Goal: Find specific page/section: Find specific page/section

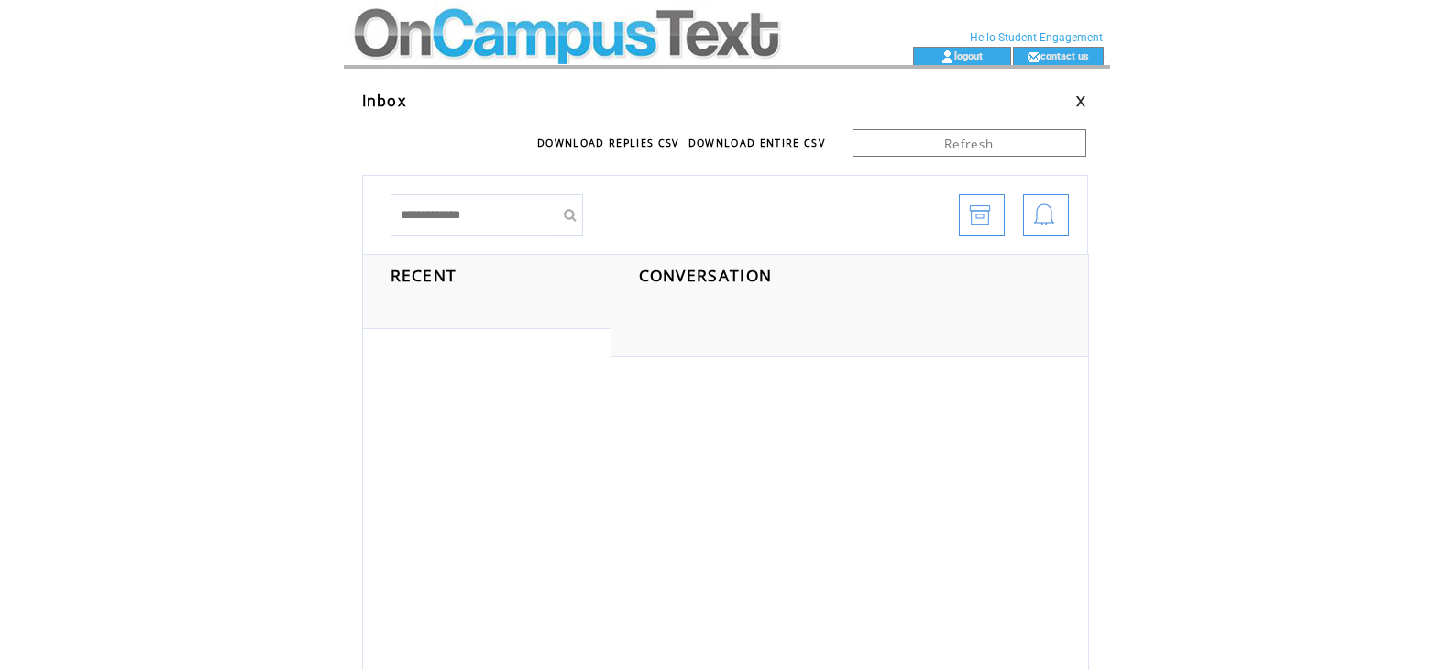
click at [441, 25] on td at bounding box center [595, 23] width 503 height 47
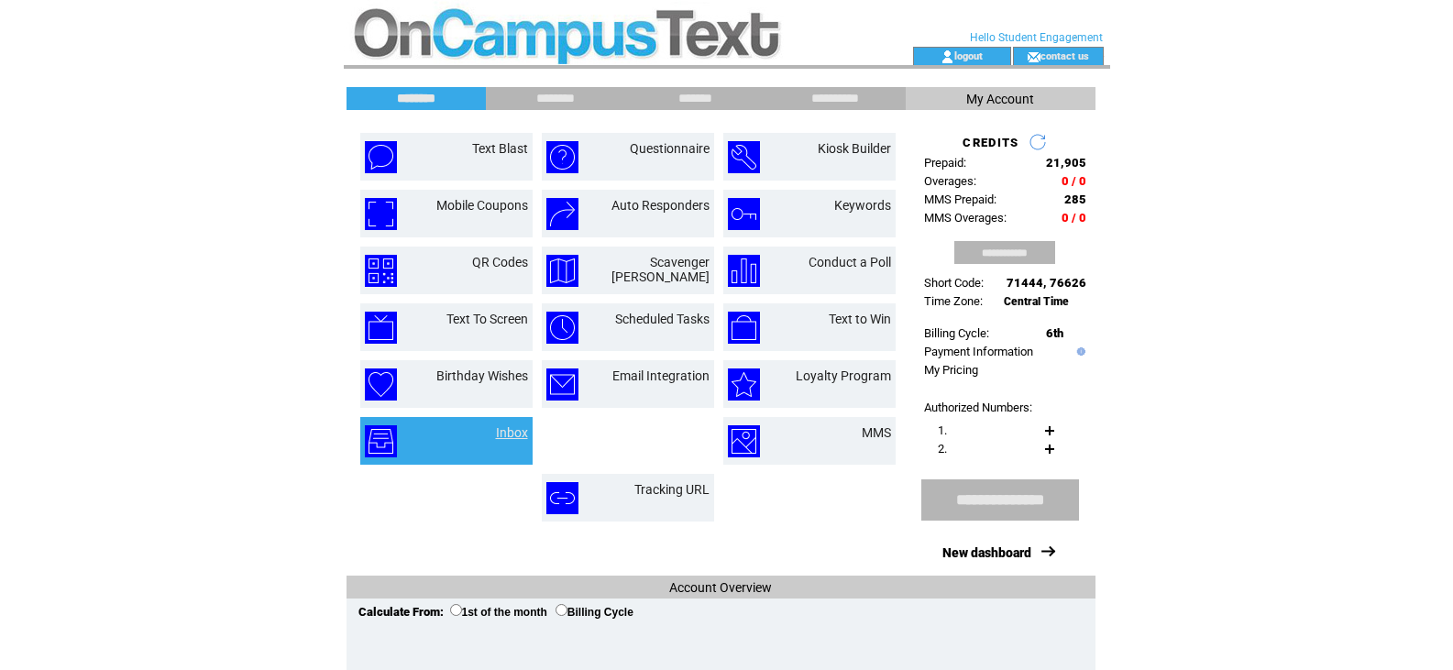
click at [515, 437] on link "Inbox" at bounding box center [512, 432] width 32 height 15
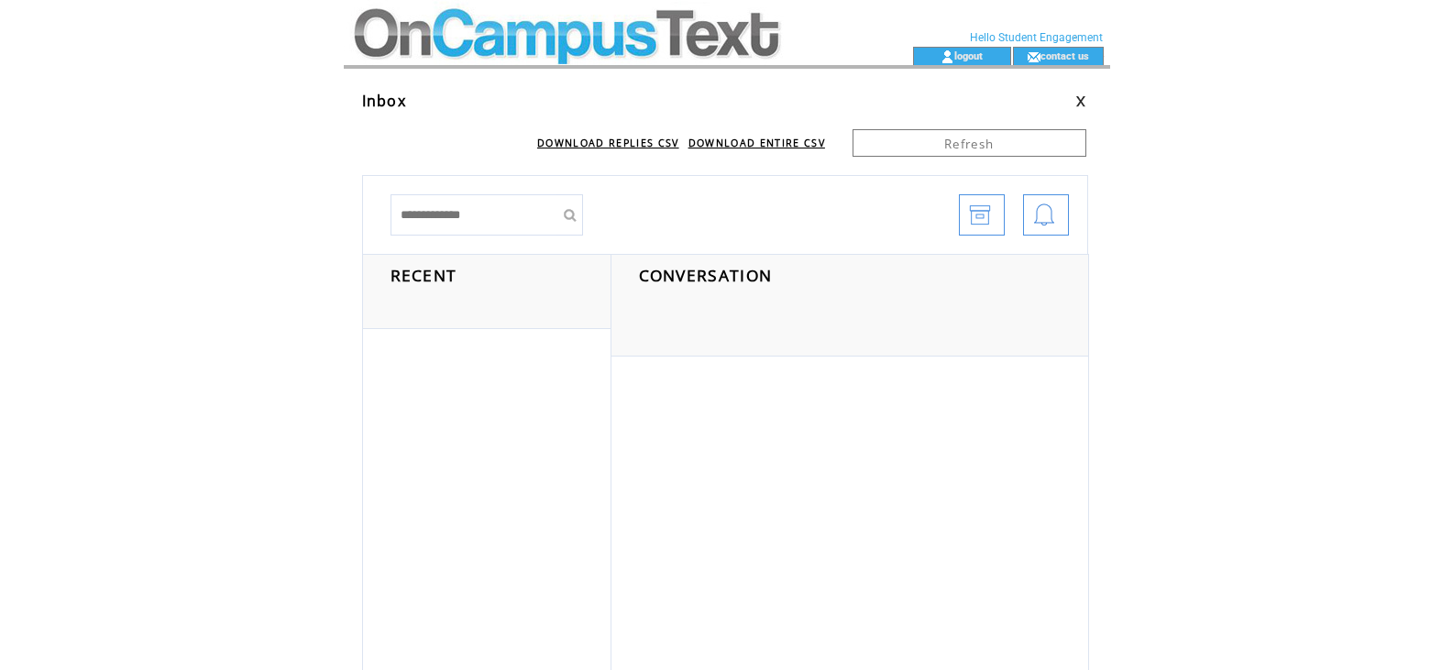
click at [511, 46] on td at bounding box center [595, 23] width 503 height 47
